Goal: Transaction & Acquisition: Subscribe to service/newsletter

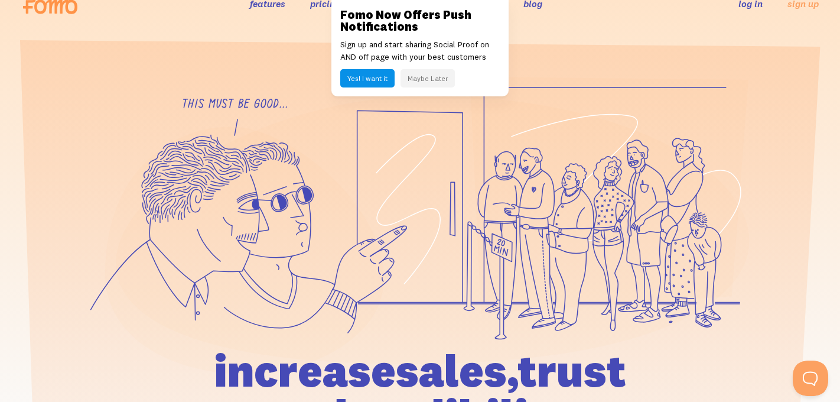
scroll to position [30, 0]
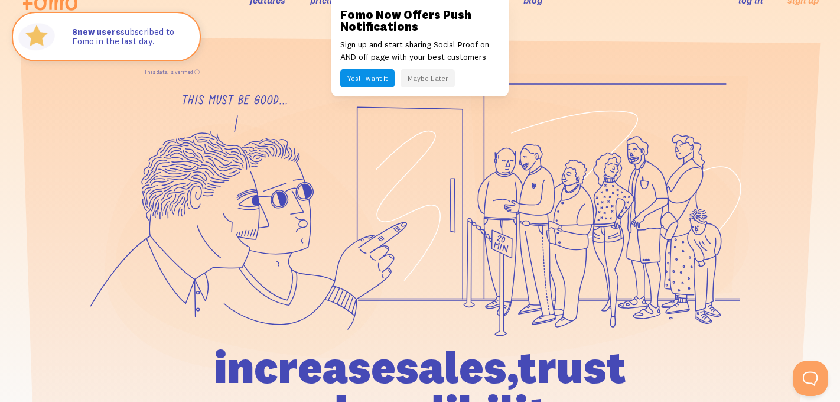
click at [434, 79] on button "Maybe Later" at bounding box center [428, 78] width 54 height 18
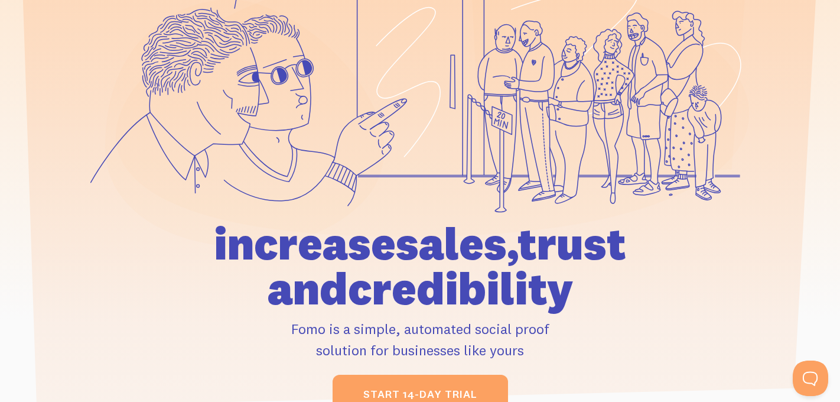
scroll to position [0, 0]
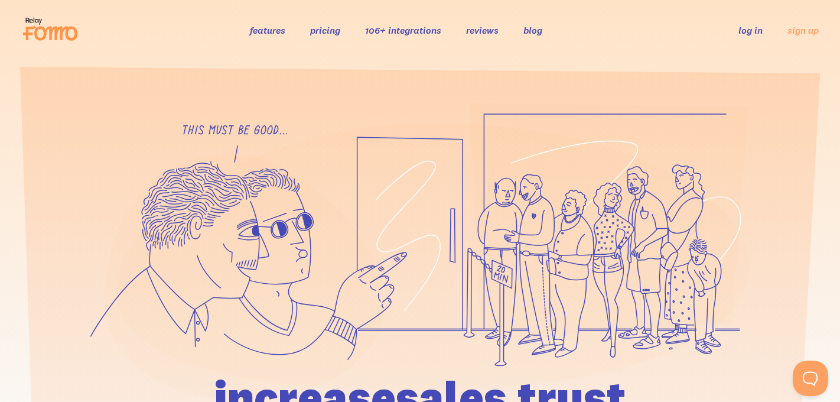
click at [273, 31] on link "features" at bounding box center [267, 30] width 35 height 12
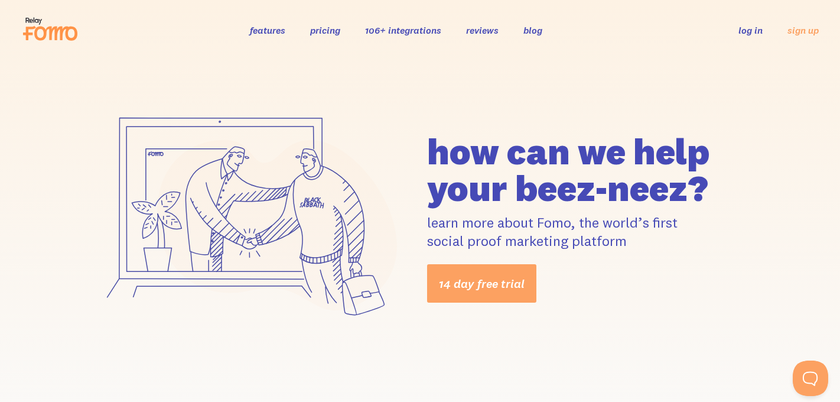
click at [331, 32] on link "pricing" at bounding box center [325, 30] width 30 height 12
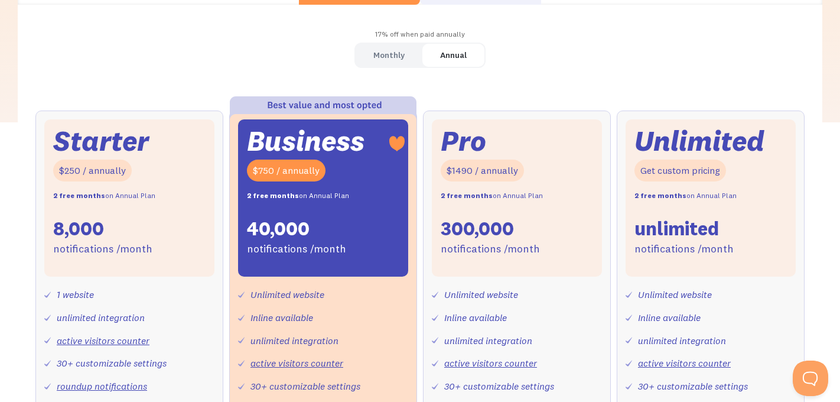
scroll to position [385, 0]
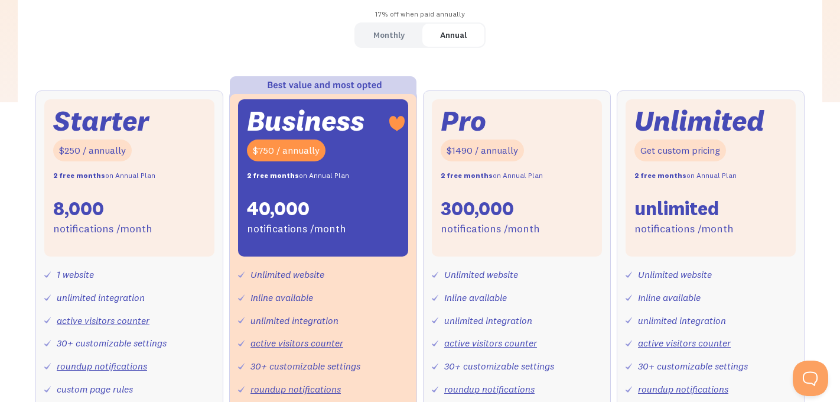
click at [389, 34] on div "Monthly" at bounding box center [388, 35] width 31 height 17
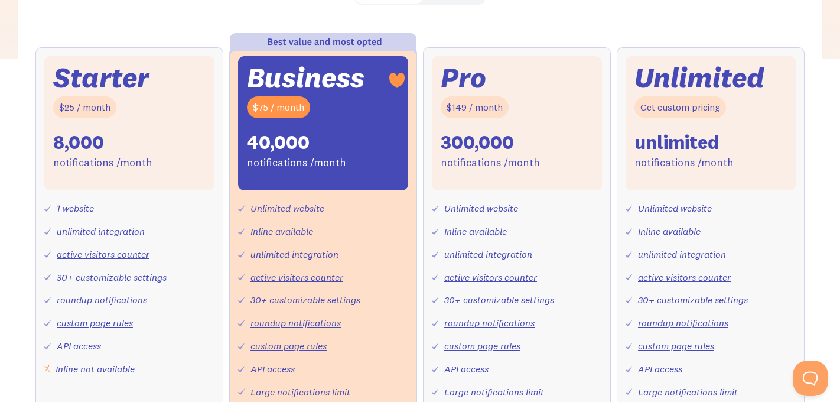
scroll to position [431, 0]
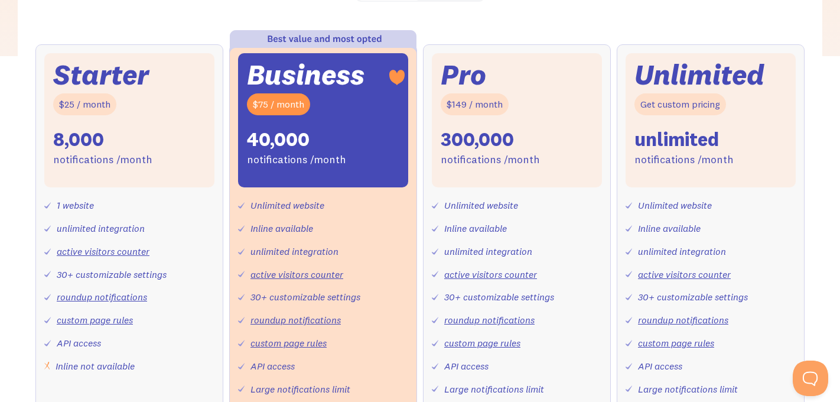
click at [180, 119] on div "Starter $25 / month 8,000 notifications /month" at bounding box center [129, 120] width 170 height 134
click at [171, 121] on div "Starter $25 / month 8,000 notifications /month" at bounding box center [129, 120] width 170 height 134
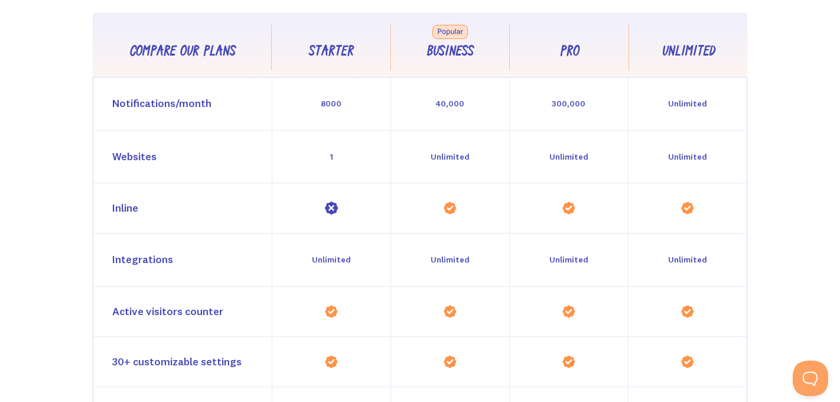
scroll to position [1059, 0]
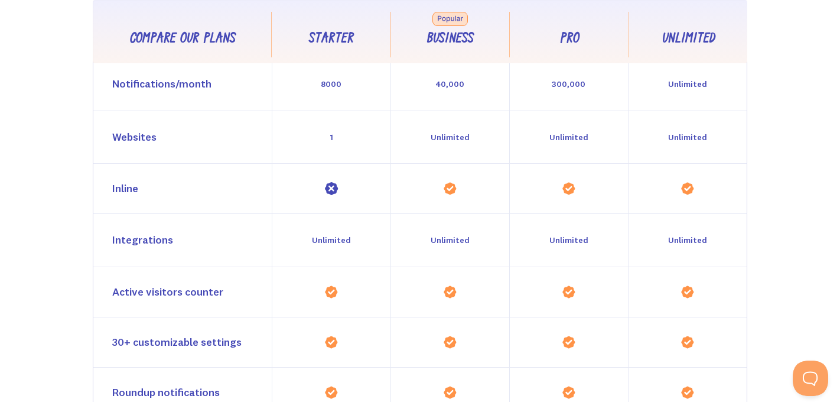
click at [125, 191] on div "Inline" at bounding box center [125, 188] width 26 height 17
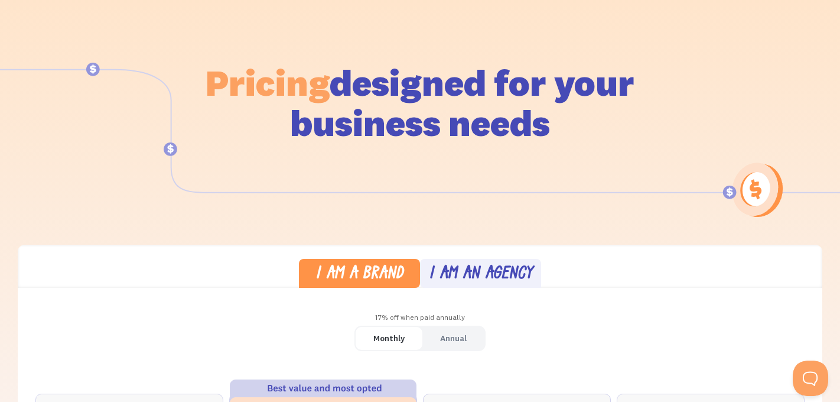
scroll to position [0, 0]
